Goal: Find specific page/section: Find specific page/section

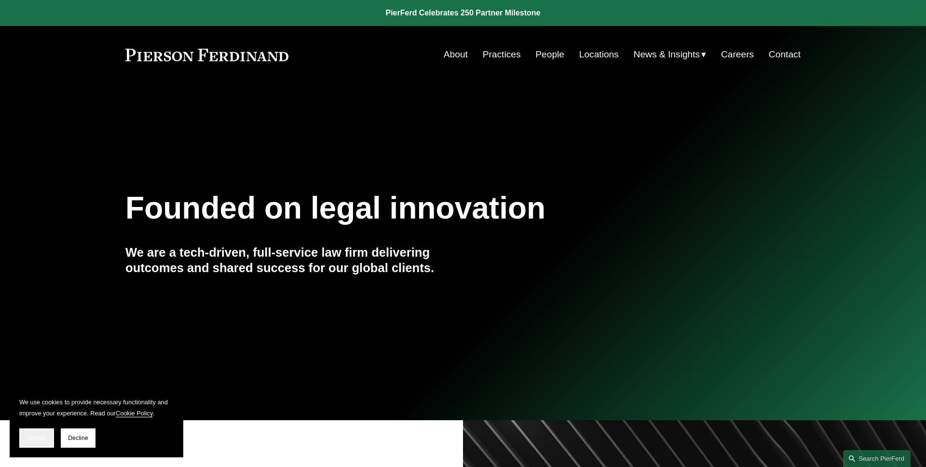
click at [41, 430] on button "Accept" at bounding box center [36, 437] width 35 height 19
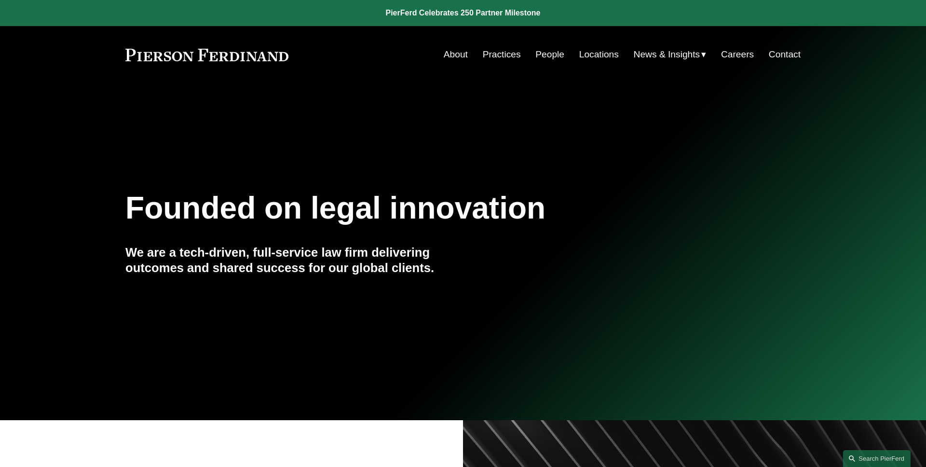
click at [544, 55] on link "People" at bounding box center [549, 54] width 29 height 18
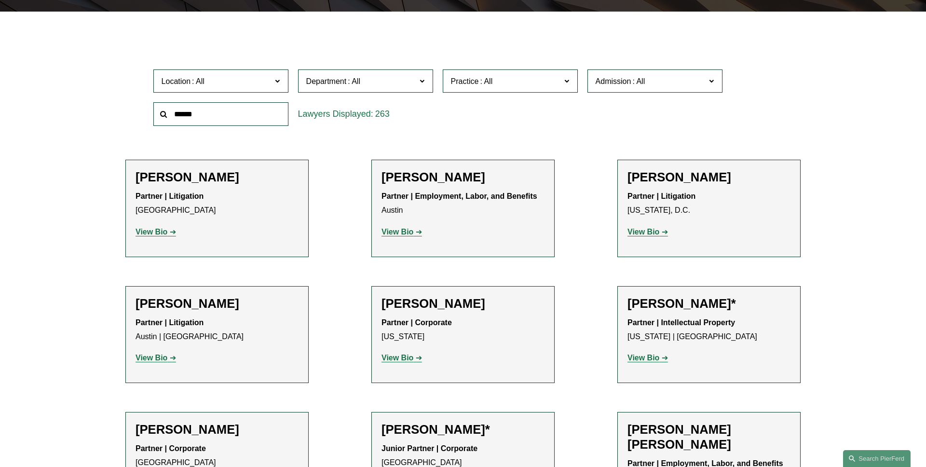
scroll to position [260, 0]
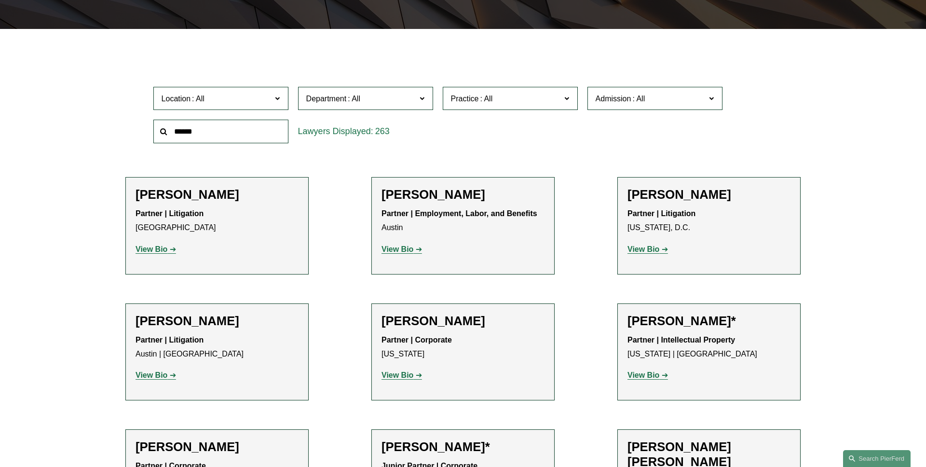
click at [167, 253] on link "View Bio" at bounding box center [155, 249] width 40 height 8
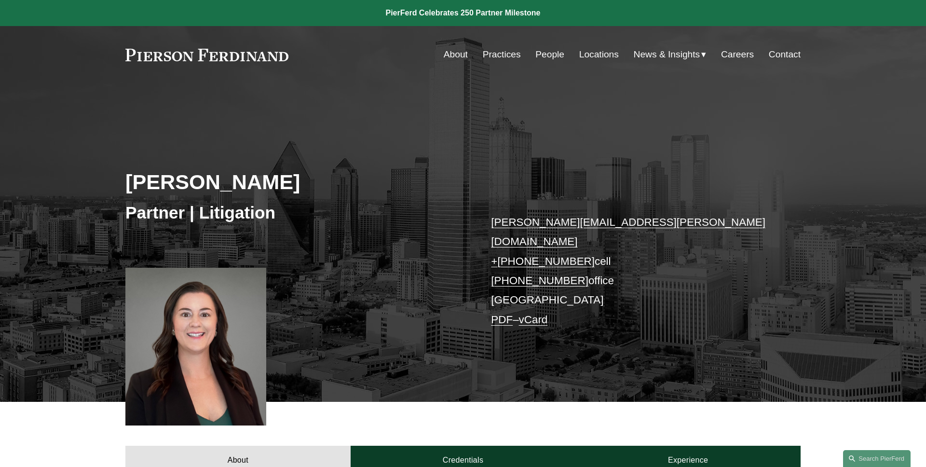
click at [503, 313] on link "PDF" at bounding box center [502, 319] width 22 height 12
click at [496, 313] on link "PDF" at bounding box center [502, 319] width 22 height 12
click at [889, 455] on link "Search this site" at bounding box center [876, 458] width 67 height 17
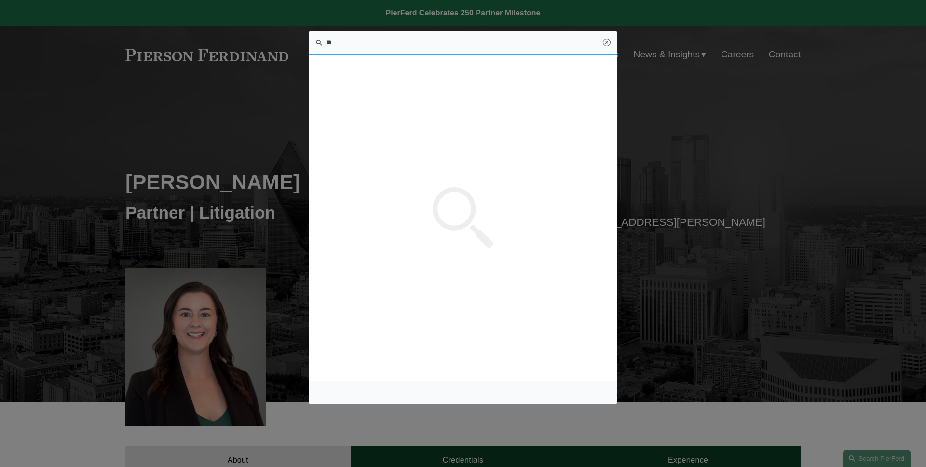
type input "*"
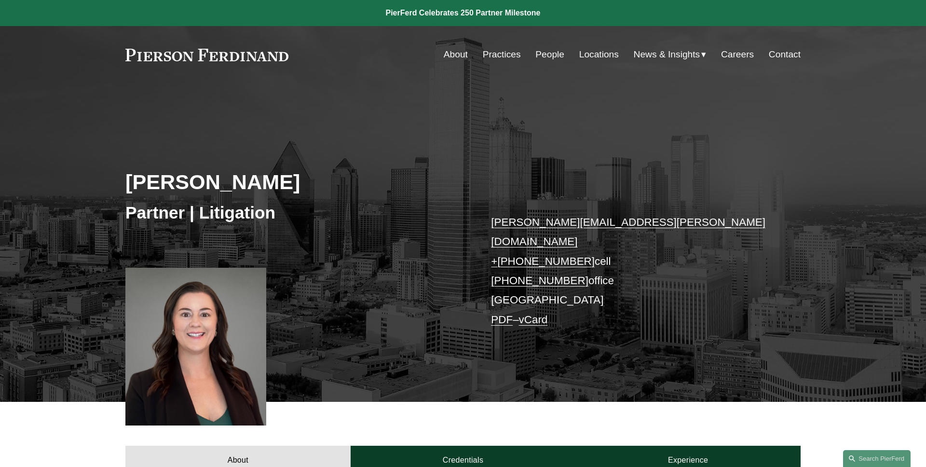
click at [561, 157] on div "Katie Ackels Partner | Litigation katie.ackels@pierferd.com + 1.512.663.2641 ce…" at bounding box center [463, 256] width 926 height 291
